Goal: Transaction & Acquisition: Purchase product/service

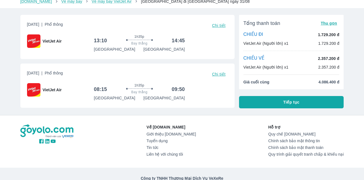
scroll to position [56, 0]
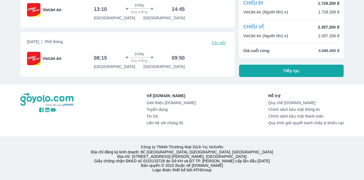
click at [285, 73] on button "Tiếp tục" at bounding box center [291, 70] width 105 height 12
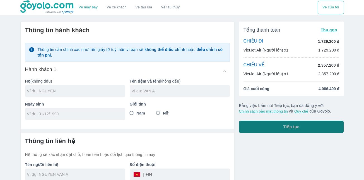
click at [336, 127] on button "Tiếp tục" at bounding box center [291, 126] width 105 height 12
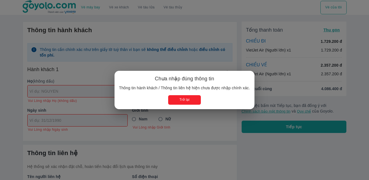
click at [180, 99] on button "Trở lại" at bounding box center [184, 99] width 33 height 9
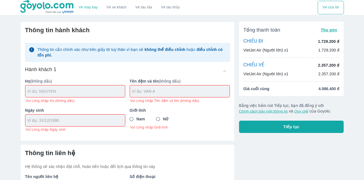
click at [77, 90] on input "text" at bounding box center [76, 91] width 98 height 6
type input "LE"
click at [158, 93] on input "text" at bounding box center [181, 91] width 98 height 6
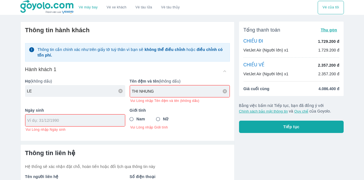
type input "THI NHUNG"
click at [82, 122] on div "Ngày sinh Vui Lòng nhập Ngày sinh" at bounding box center [73, 117] width 105 height 29
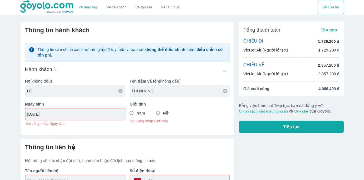
type input "[DATE]"
click at [158, 113] on input "Nữ" at bounding box center [158, 113] width 10 height 10
radio input "true"
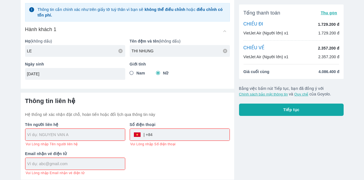
click at [174, 135] on input "tel" at bounding box center [191, 134] width 77 height 13
type input "LE"
type input "LE THI NHUNG"
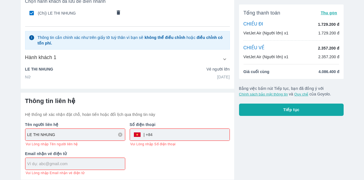
scroll to position [41, 0]
type input "0982245297"
click at [100, 161] on input "text" at bounding box center [76, 164] width 98 height 6
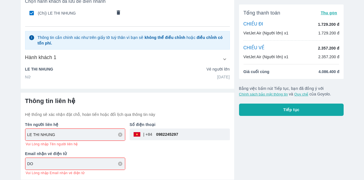
type input "[EMAIL_ADDRESS][DOMAIN_NAME]"
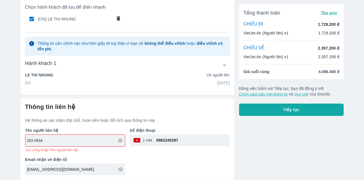
scroll to position [35, 0]
click at [172, 160] on div "Tên người liên hệ DO HOA Vui Lòng nhập Tên người liên hệ Số điện thoại ​ 098224…" at bounding box center [125, 149] width 209 height 52
click at [83, 138] on input "DO HOA" at bounding box center [76, 140] width 98 height 6
drag, startPoint x: -13, startPoint y: 132, endPoint x: -13, endPoint y: 121, distance: 10.6
click at [0, 121] on html "Vé máy bay Vé xe khách Vé tàu lửa Vé tàu thủy Vé của tôi Thông tin hành khách C…" at bounding box center [182, 56] width 364 height 180
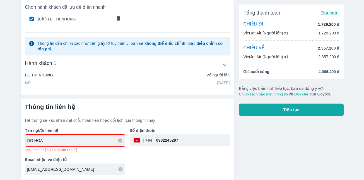
type input "D"
type input "DO KHANH HOA"
click at [267, 107] on button "Tiếp tục" at bounding box center [291, 109] width 105 height 12
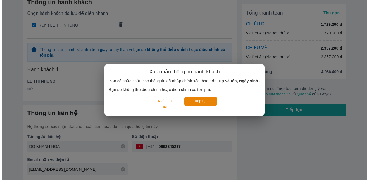
scroll to position [28, 0]
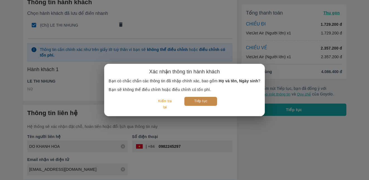
click at [209, 103] on button "Tiếp tục" at bounding box center [200, 101] width 33 height 9
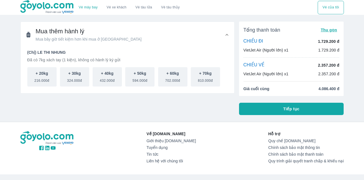
click at [310, 113] on button "Tiếp tục" at bounding box center [291, 108] width 105 height 12
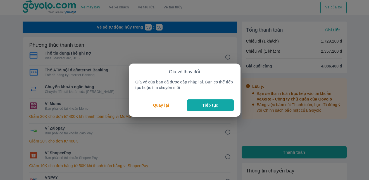
click at [229, 107] on button "Tiếp tục" at bounding box center [210, 105] width 47 height 12
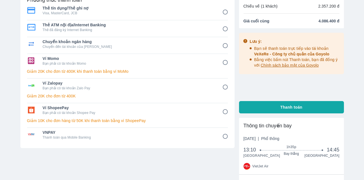
scroll to position [84, 0]
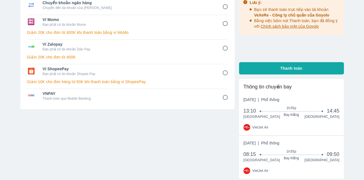
click at [223, 71] on input "6" at bounding box center [225, 72] width 11 height 11
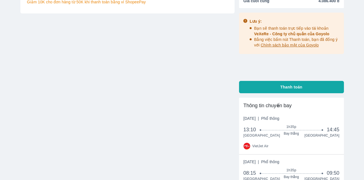
scroll to position [62, 0]
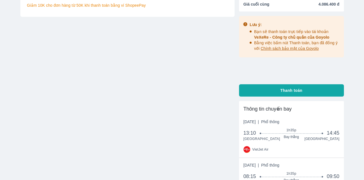
click at [314, 92] on button "Thanh toán" at bounding box center [291, 90] width 105 height 12
radio input "true"
